Goal: Navigation & Orientation: Go to known website

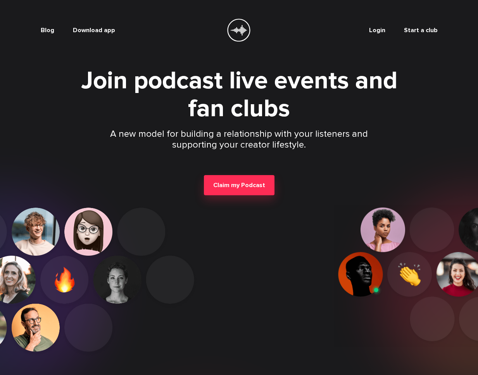
click at [98, 29] on button "Download app" at bounding box center [94, 30] width 42 height 8
click at [412, 31] on link "Start a club" at bounding box center [421, 30] width 34 height 8
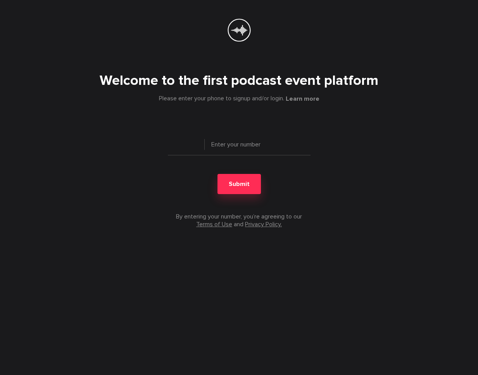
type input "+ 1"
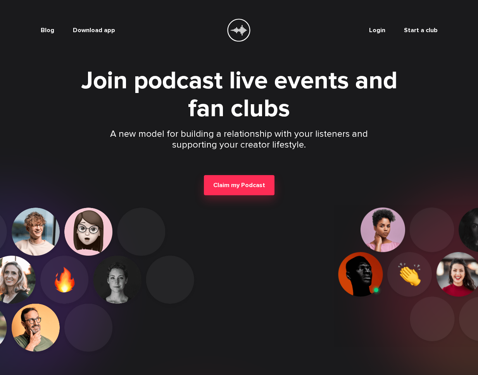
click at [86, 31] on button "Download app" at bounding box center [94, 30] width 42 height 8
click at [107, 32] on button "Download app" at bounding box center [94, 30] width 42 height 8
